Goal: Transaction & Acquisition: Purchase product/service

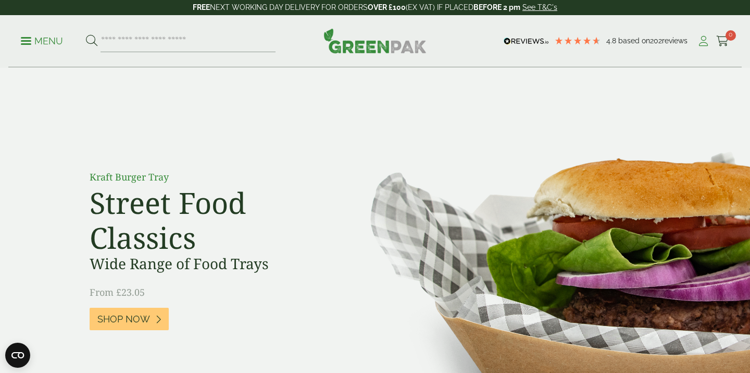
click at [706, 40] on icon at bounding box center [703, 41] width 13 height 10
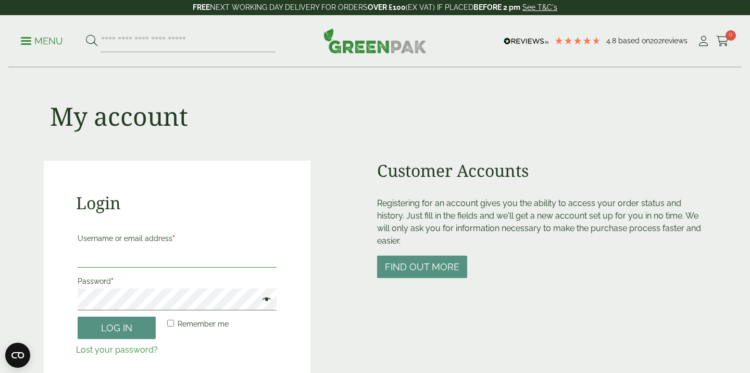
click at [138, 254] on input "Username or email address *" at bounding box center [177, 256] width 199 height 22
type input "**********"
click at [166, 287] on label "Password *" at bounding box center [177, 281] width 199 height 15
click at [78, 316] on button "Log in" at bounding box center [117, 327] width 78 height 22
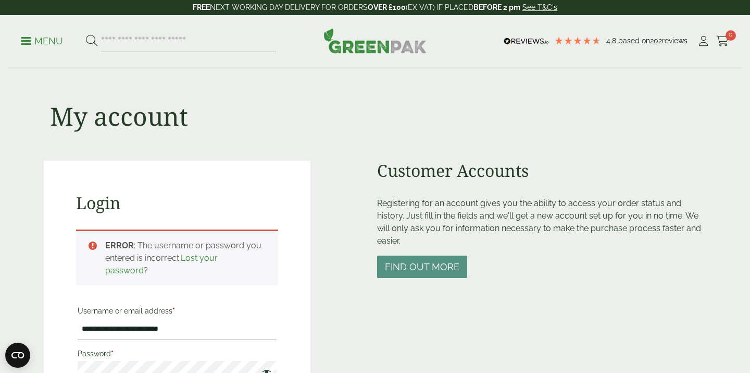
scroll to position [229, 0]
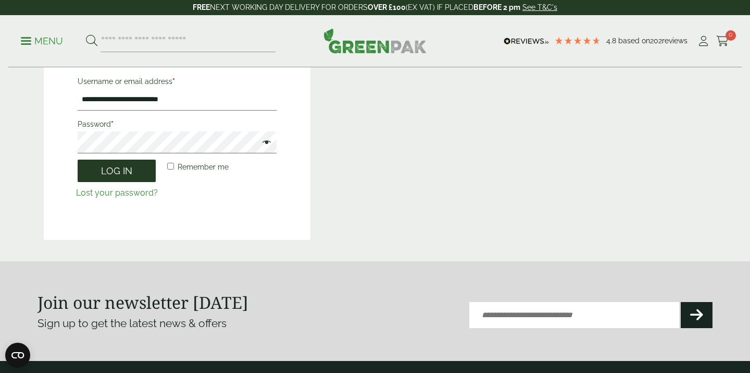
click at [126, 179] on button "Log in" at bounding box center [117, 170] width 78 height 22
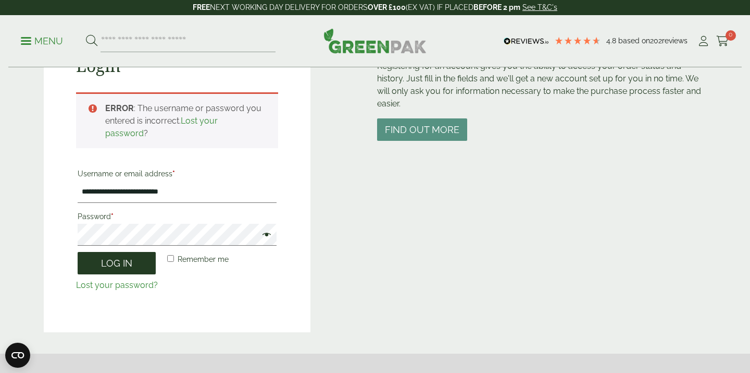
scroll to position [138, 0]
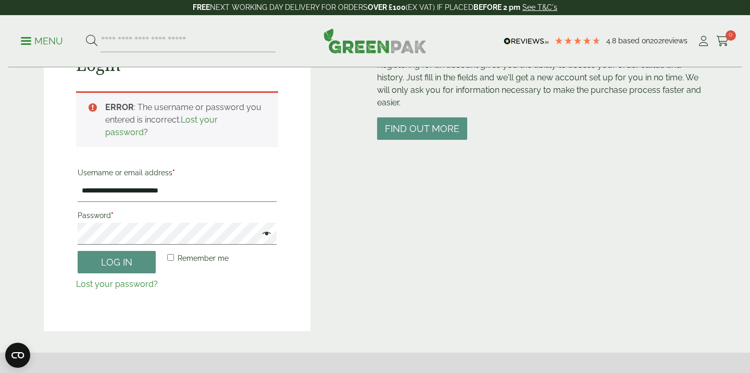
click at [267, 235] on span at bounding box center [264, 234] width 14 height 13
click at [145, 264] on button "Log in" at bounding box center [117, 262] width 78 height 22
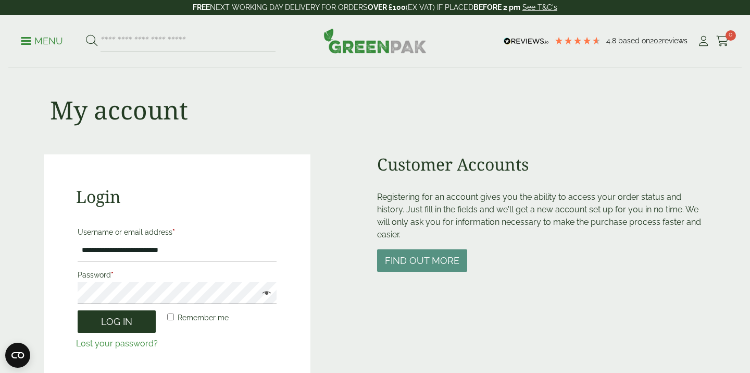
scroll to position [0, 0]
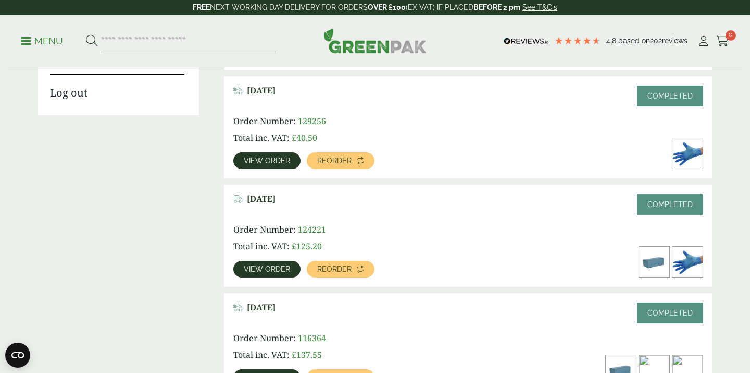
scroll to position [261, 0]
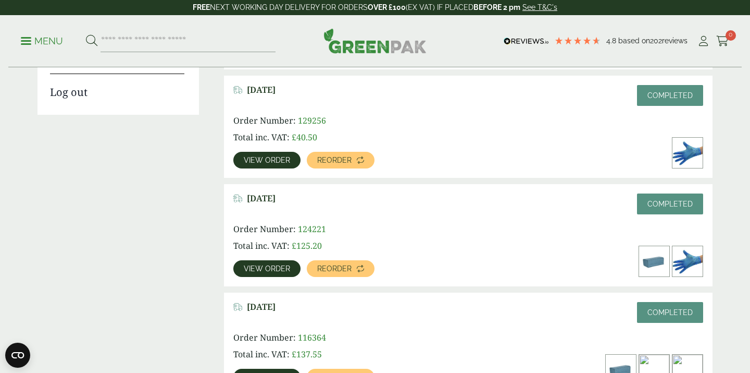
click at [289, 269] on link "View order" at bounding box center [266, 268] width 67 height 17
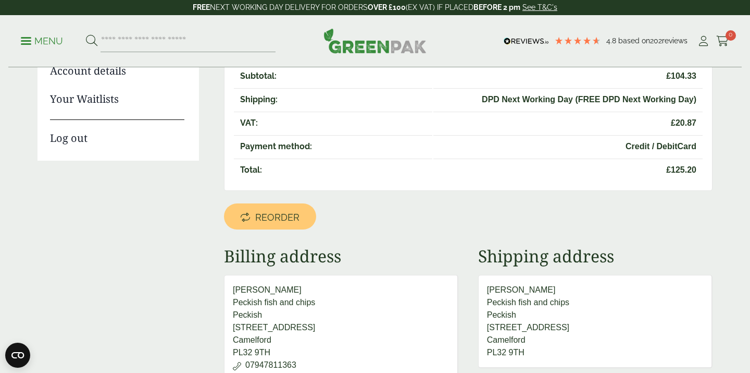
scroll to position [242, 0]
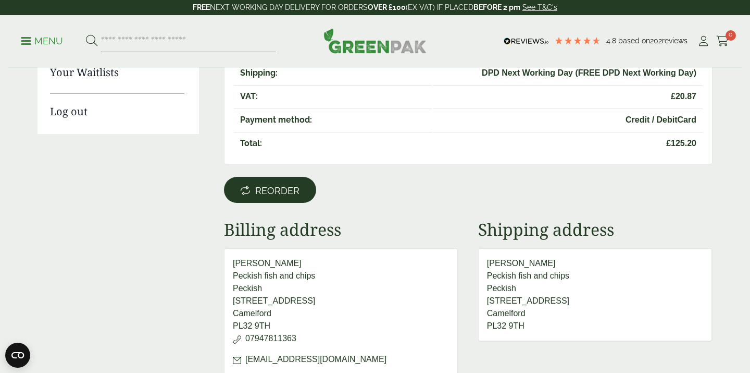
click at [296, 188] on span "Reorder" at bounding box center [277, 190] width 44 height 11
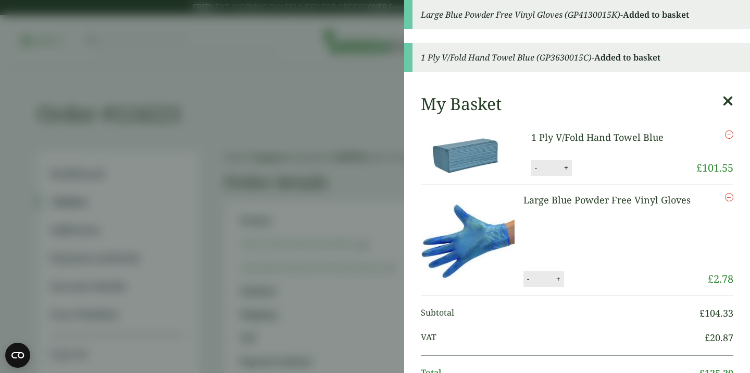
click at [562, 281] on button "+" at bounding box center [558, 278] width 10 height 9
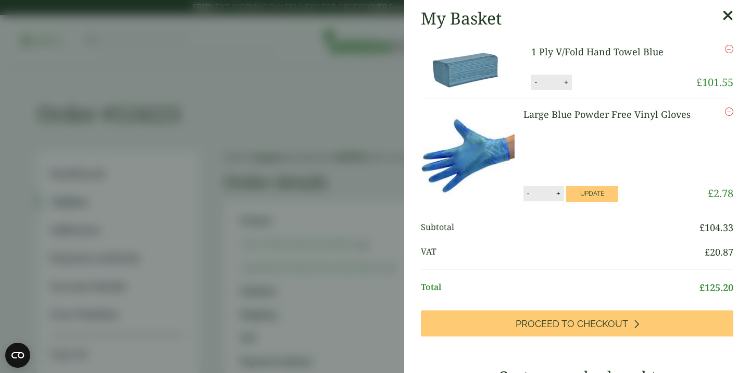
click at [561, 196] on button "+" at bounding box center [558, 193] width 10 height 9
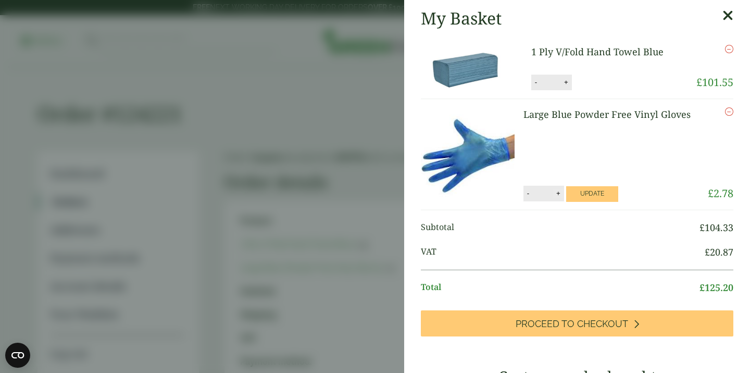
click at [561, 196] on button "+" at bounding box center [558, 193] width 10 height 9
type input "**"
click at [604, 194] on button "Update" at bounding box center [592, 194] width 52 height 16
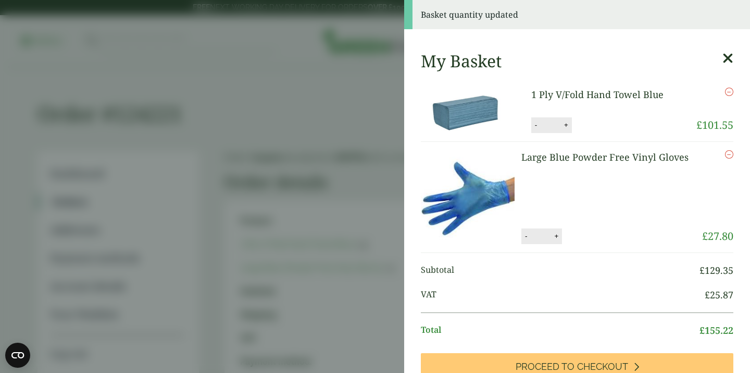
click at [584, 95] on link "1 Ply V/Fold Hand Towel Blue" at bounding box center [598, 94] width 132 height 13
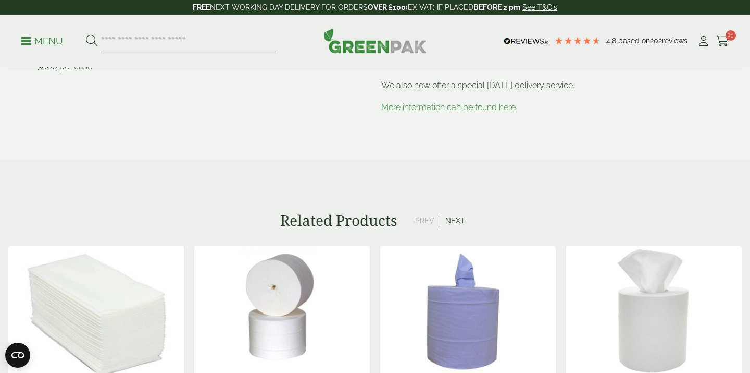
scroll to position [472, 0]
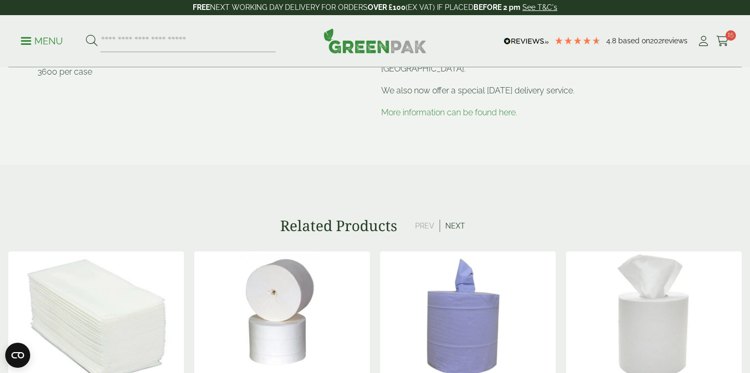
click at [124, 298] on img at bounding box center [96, 316] width 176 height 130
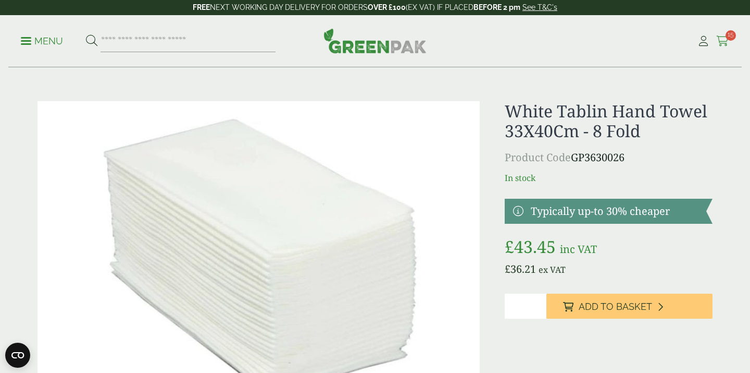
click at [727, 44] on icon at bounding box center [722, 41] width 13 height 10
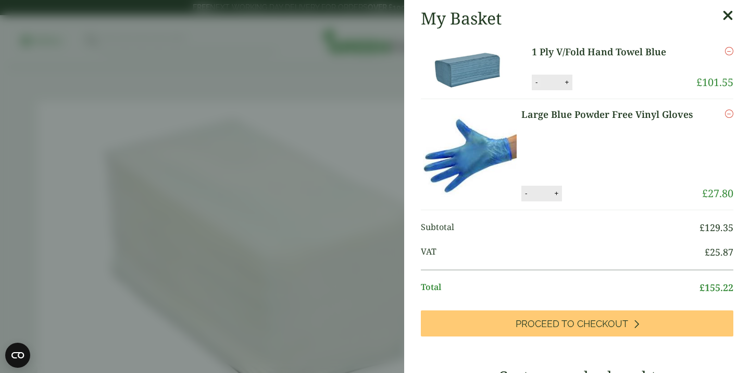
click at [535, 83] on button "-" at bounding box center [537, 82] width 8 height 9
type input "*"
click at [610, 84] on button "Update" at bounding box center [601, 83] width 52 height 16
click at [525, 193] on button "-" at bounding box center [526, 193] width 8 height 9
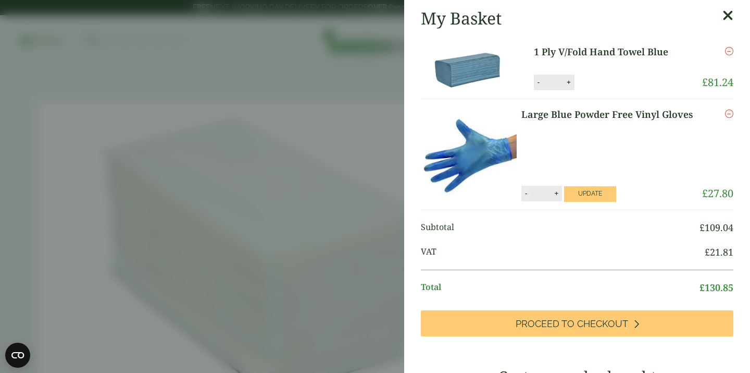
click at [525, 193] on button "-" at bounding box center [526, 193] width 8 height 9
type input "*"
click at [596, 188] on button "Update" at bounding box center [590, 194] width 52 height 16
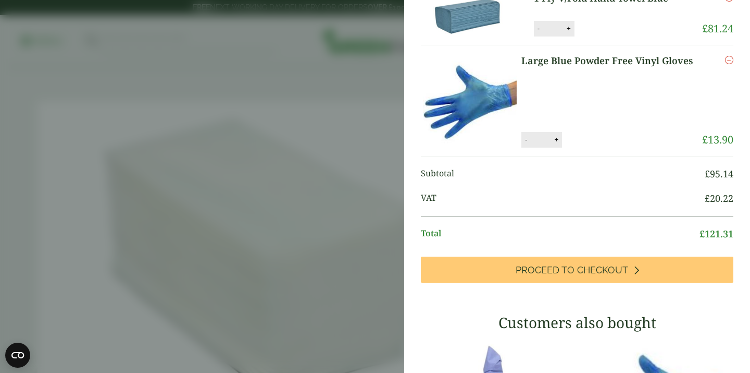
scroll to position [116, 0]
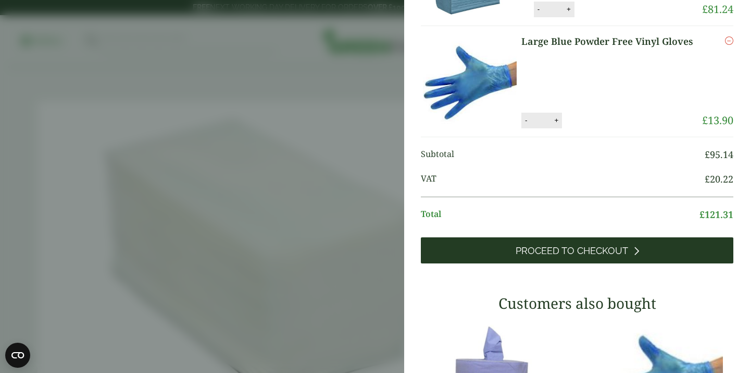
click at [603, 257] on link "Proceed to Checkout" at bounding box center [577, 250] width 313 height 26
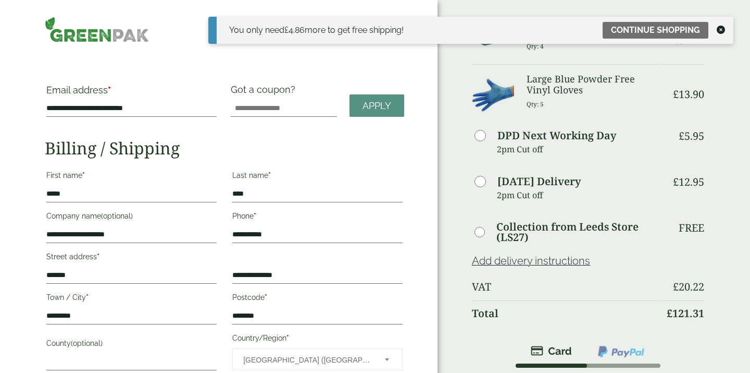
click at [719, 30] on icon at bounding box center [721, 30] width 8 height 8
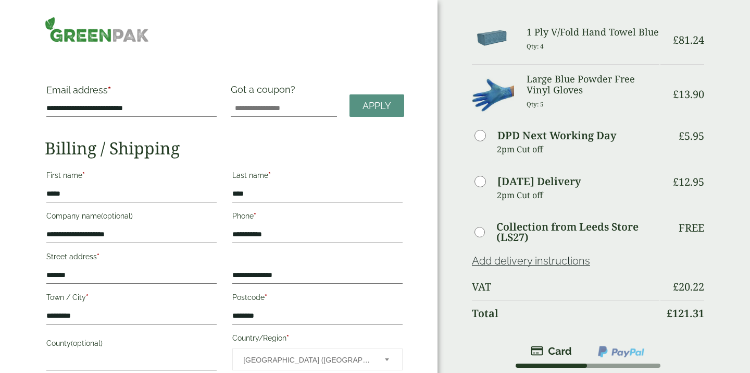
click at [497, 100] on img at bounding box center [493, 94] width 42 height 42
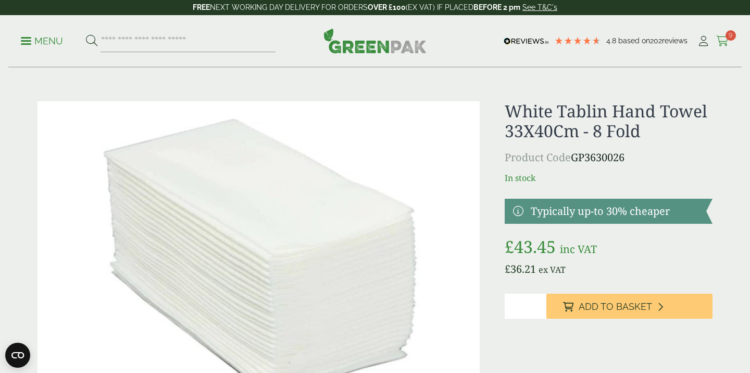
click at [726, 40] on icon at bounding box center [722, 41] width 13 height 10
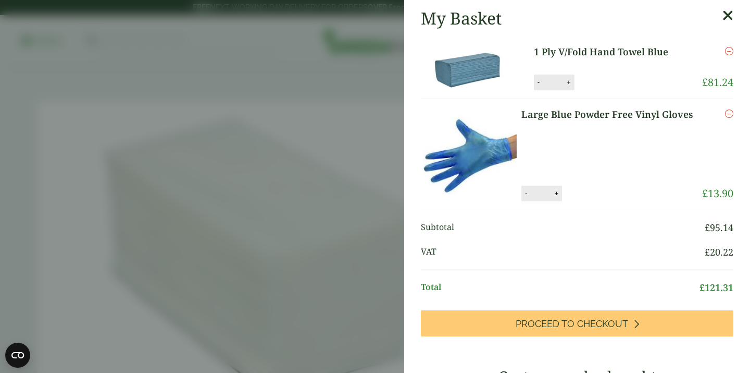
click at [560, 192] on button "+" at bounding box center [556, 193] width 10 height 9
type input "*"
click at [576, 195] on button "Update" at bounding box center [590, 194] width 52 height 16
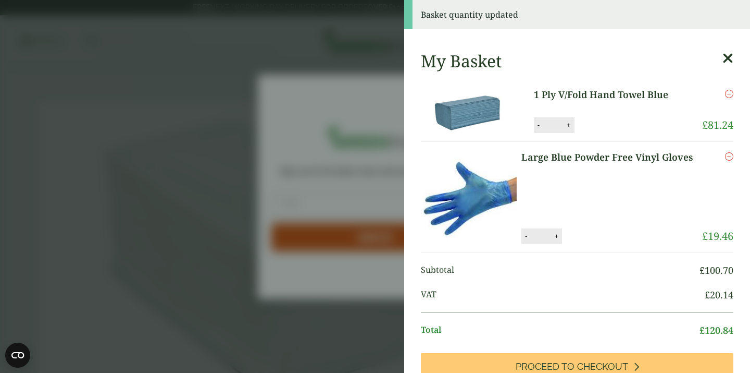
scroll to position [21, 0]
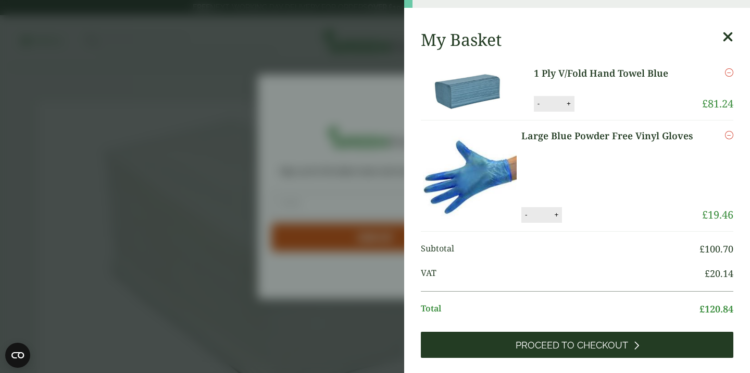
click at [564, 344] on span "Proceed to Checkout" at bounding box center [572, 344] width 113 height 11
